Goal: Task Accomplishment & Management: Understand process/instructions

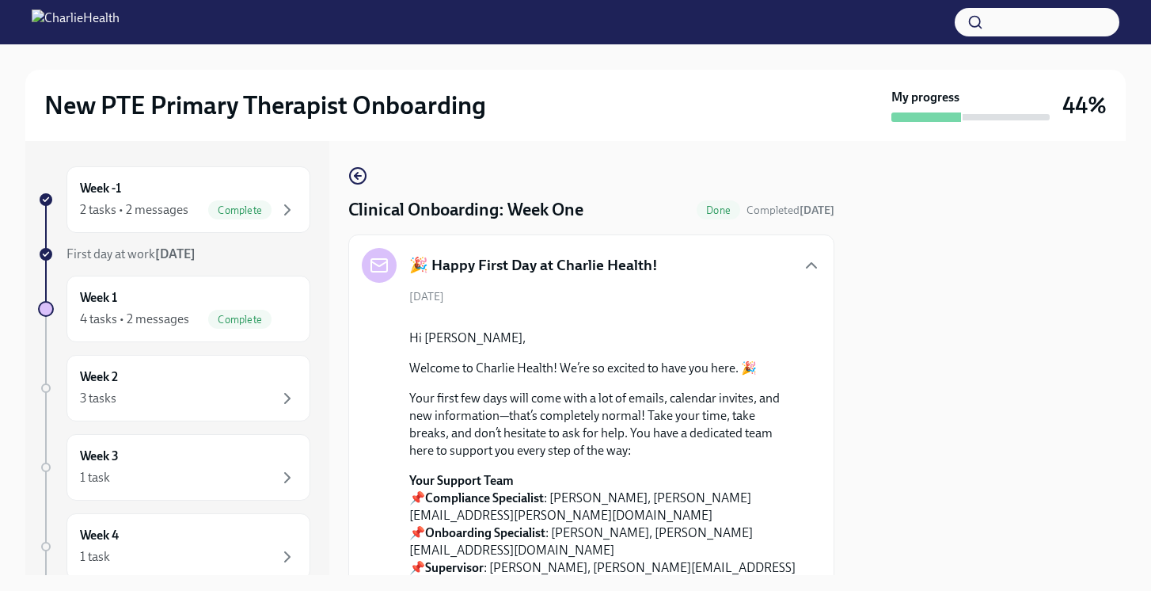
click at [361, 172] on icon "button" at bounding box center [357, 175] width 19 height 19
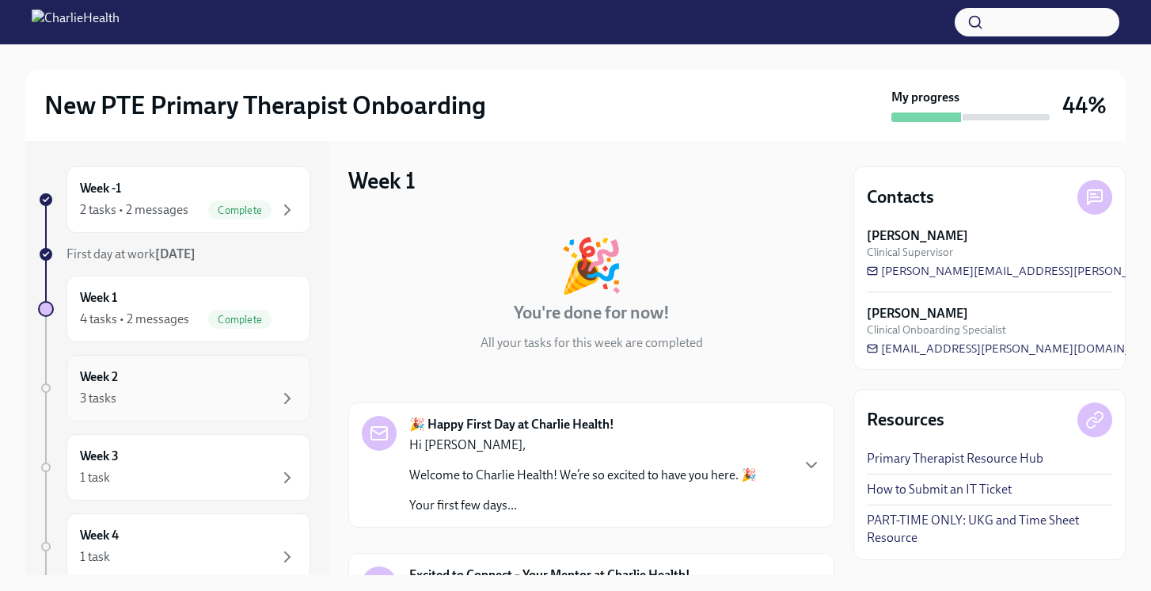
click at [222, 371] on div "Week 2 3 tasks" at bounding box center [188, 388] width 217 height 40
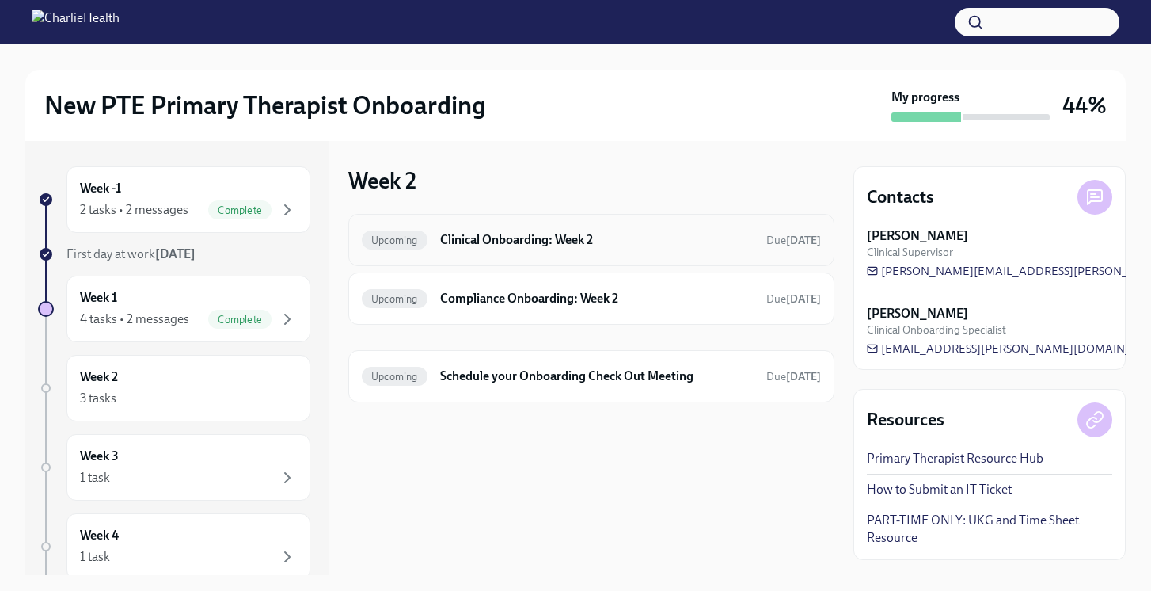
click at [533, 234] on h6 "Clinical Onboarding: Week 2" at bounding box center [596, 239] width 313 height 17
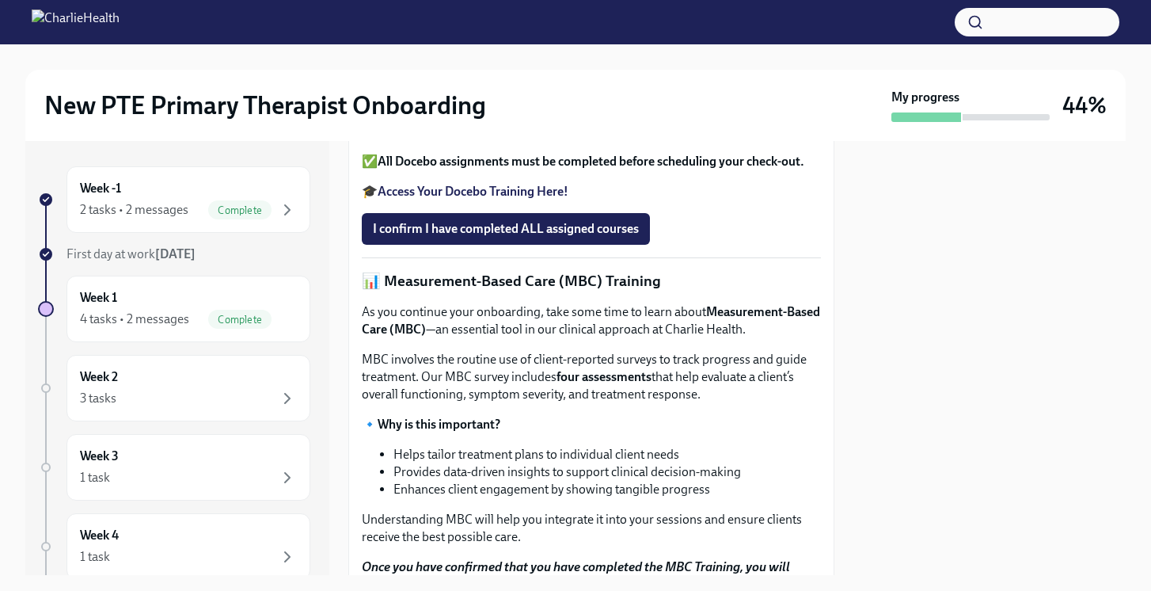
scroll to position [555, 0]
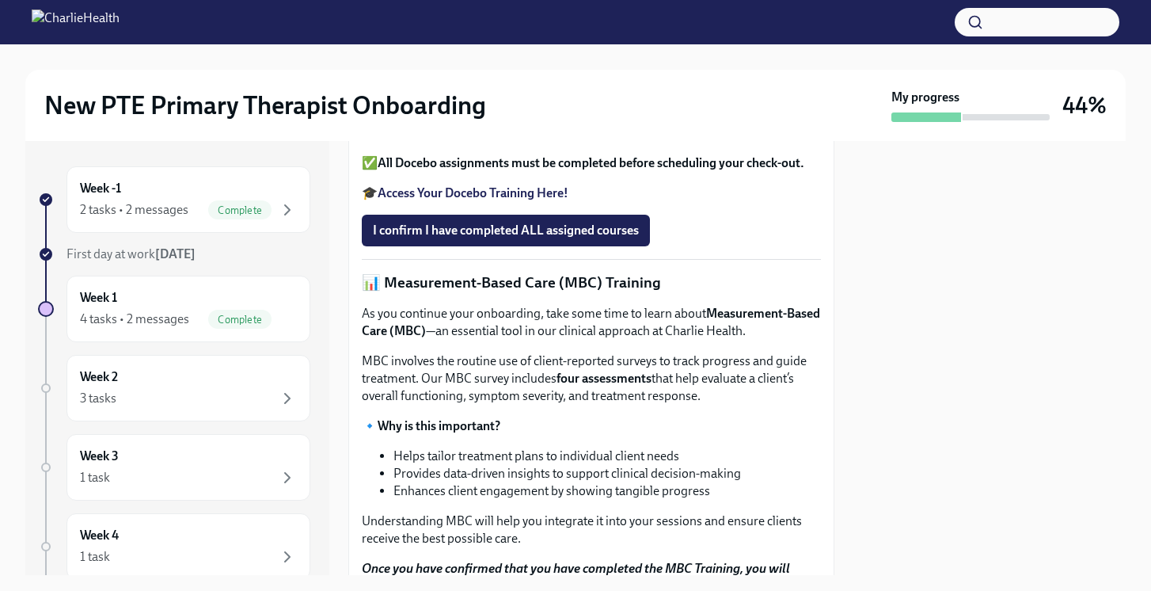
click at [425, 200] on strong "Access Your Docebo Training Here!" at bounding box center [473, 192] width 191 height 15
